Goal: Task Accomplishment & Management: Use online tool/utility

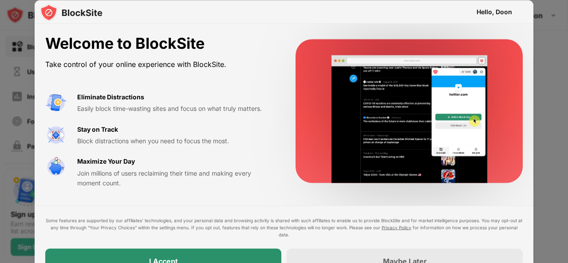
click at [140, 258] on div "I Accept" at bounding box center [163, 261] width 236 height 25
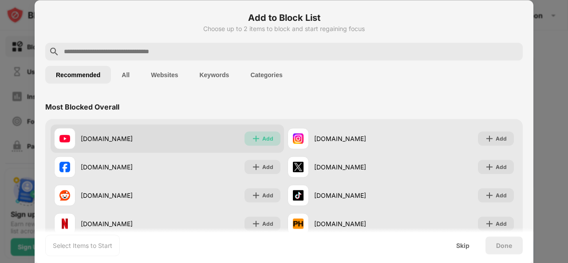
click at [265, 142] on div "Add" at bounding box center [267, 138] width 11 height 9
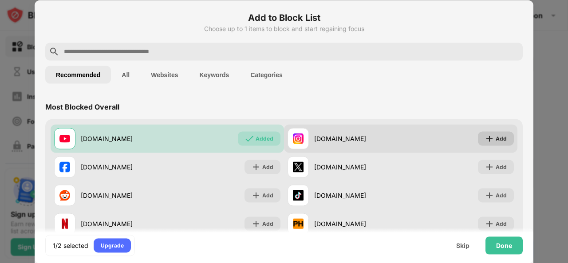
click at [485, 136] on img at bounding box center [489, 138] width 9 height 9
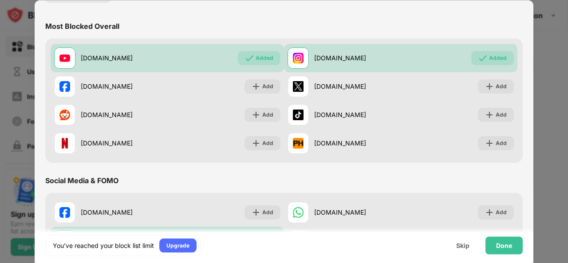
scroll to position [91, 0]
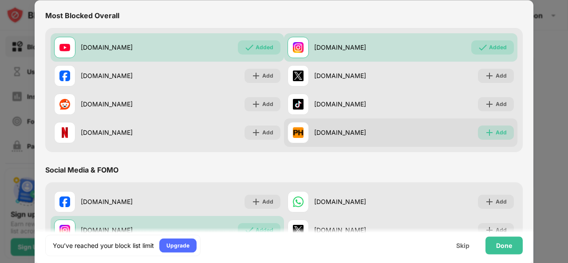
click at [499, 135] on div "Add" at bounding box center [501, 132] width 11 height 9
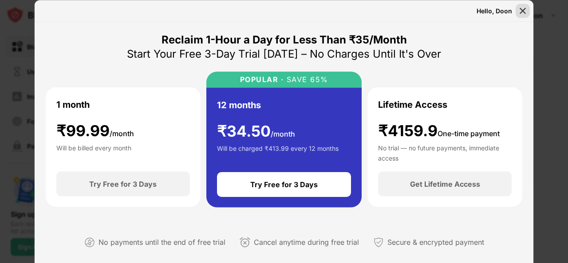
click at [522, 6] on div at bounding box center [523, 11] width 14 height 14
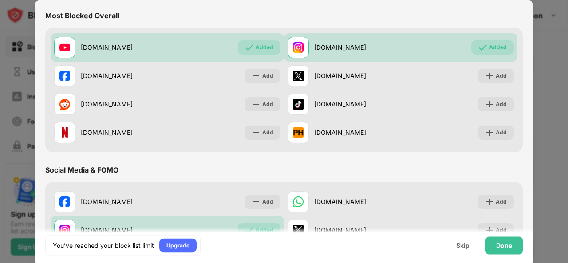
drag, startPoint x: 568, startPoint y: 57, endPoint x: 568, endPoint y: 93, distance: 36.0
click at [568, 93] on div at bounding box center [284, 131] width 568 height 263
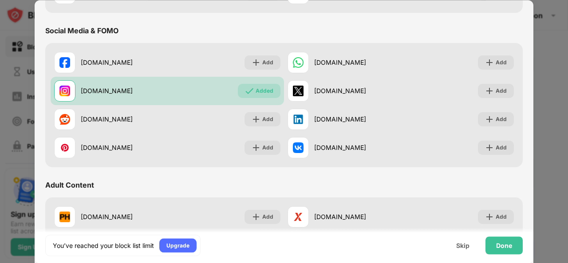
scroll to position [232, 0]
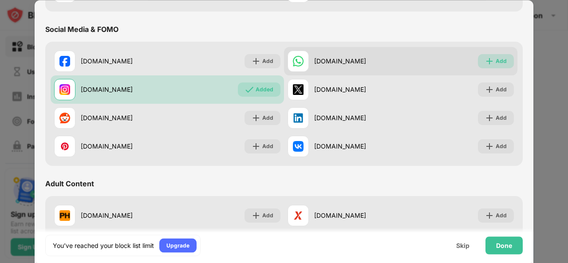
click at [487, 59] on img at bounding box center [489, 61] width 9 height 9
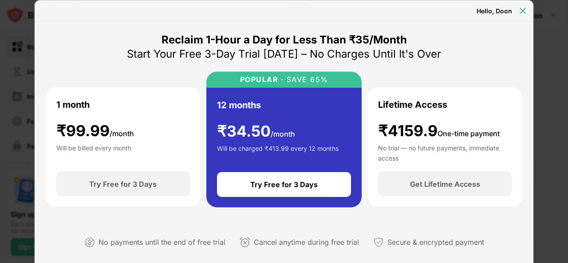
click at [527, 10] on img at bounding box center [523, 10] width 9 height 9
